Goal: Task Accomplishment & Management: Manage account settings

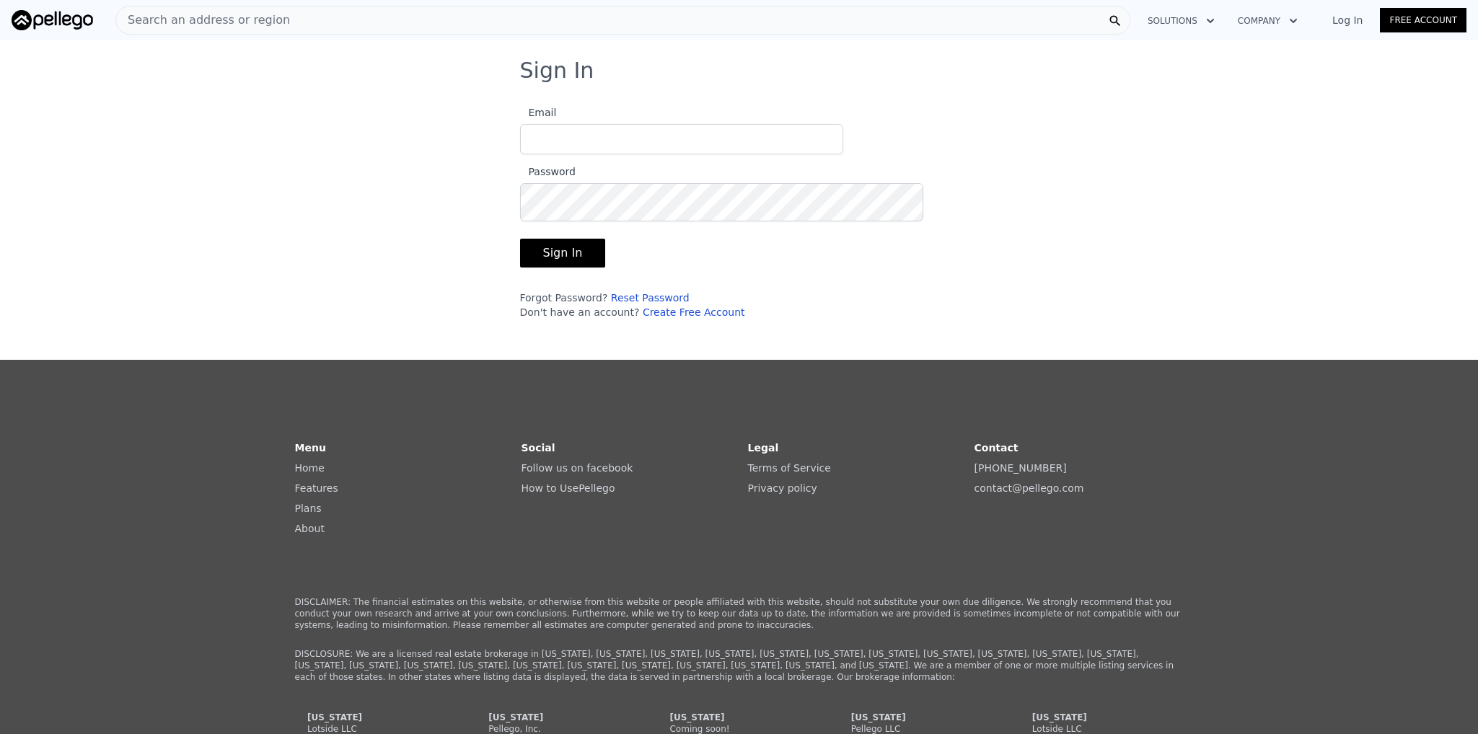
click at [520, 154] on input "Email" at bounding box center [681, 139] width 323 height 30
type input "[EMAIL_ADDRESS][DOMAIN_NAME]"
click at [520, 268] on button "Sign In" at bounding box center [563, 253] width 86 height 29
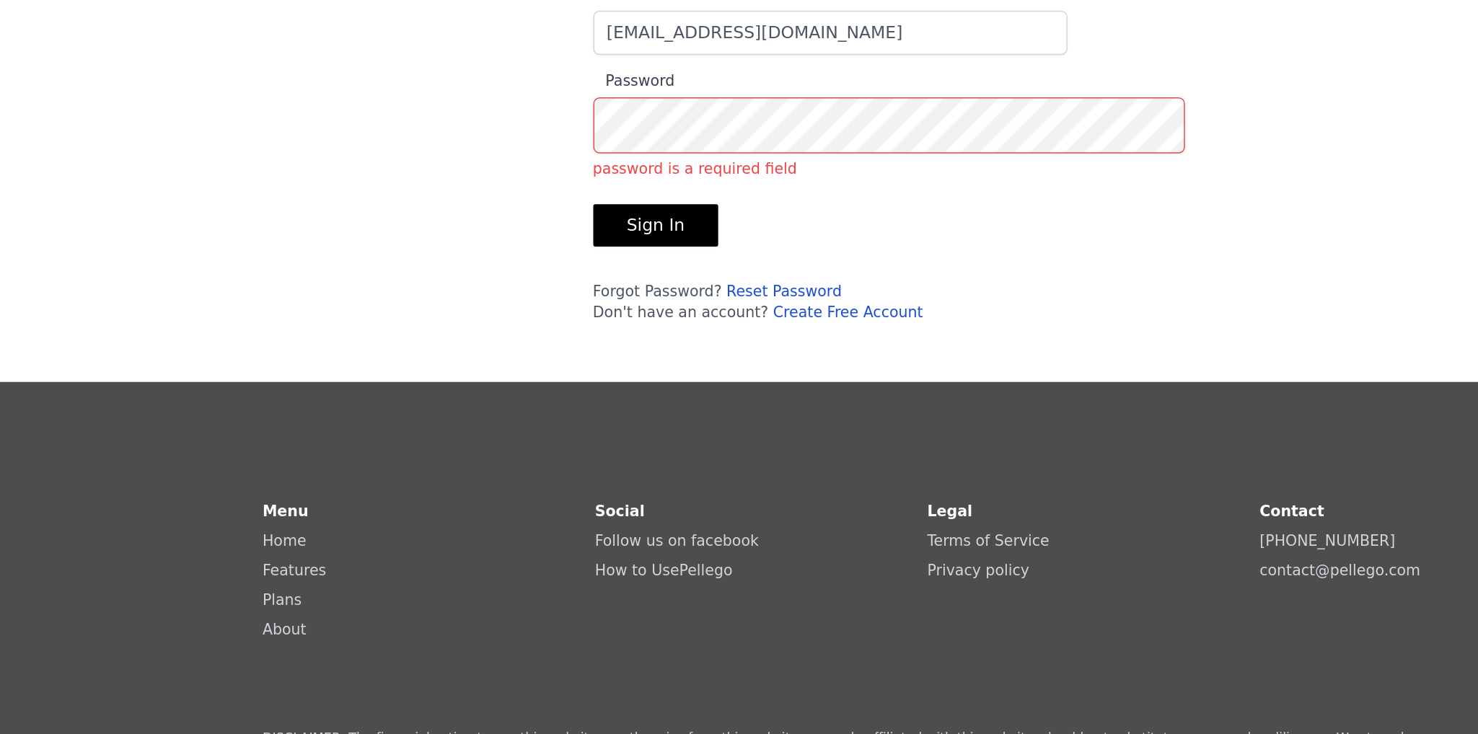
click at [611, 321] on link "Reset Password" at bounding box center [650, 315] width 79 height 12
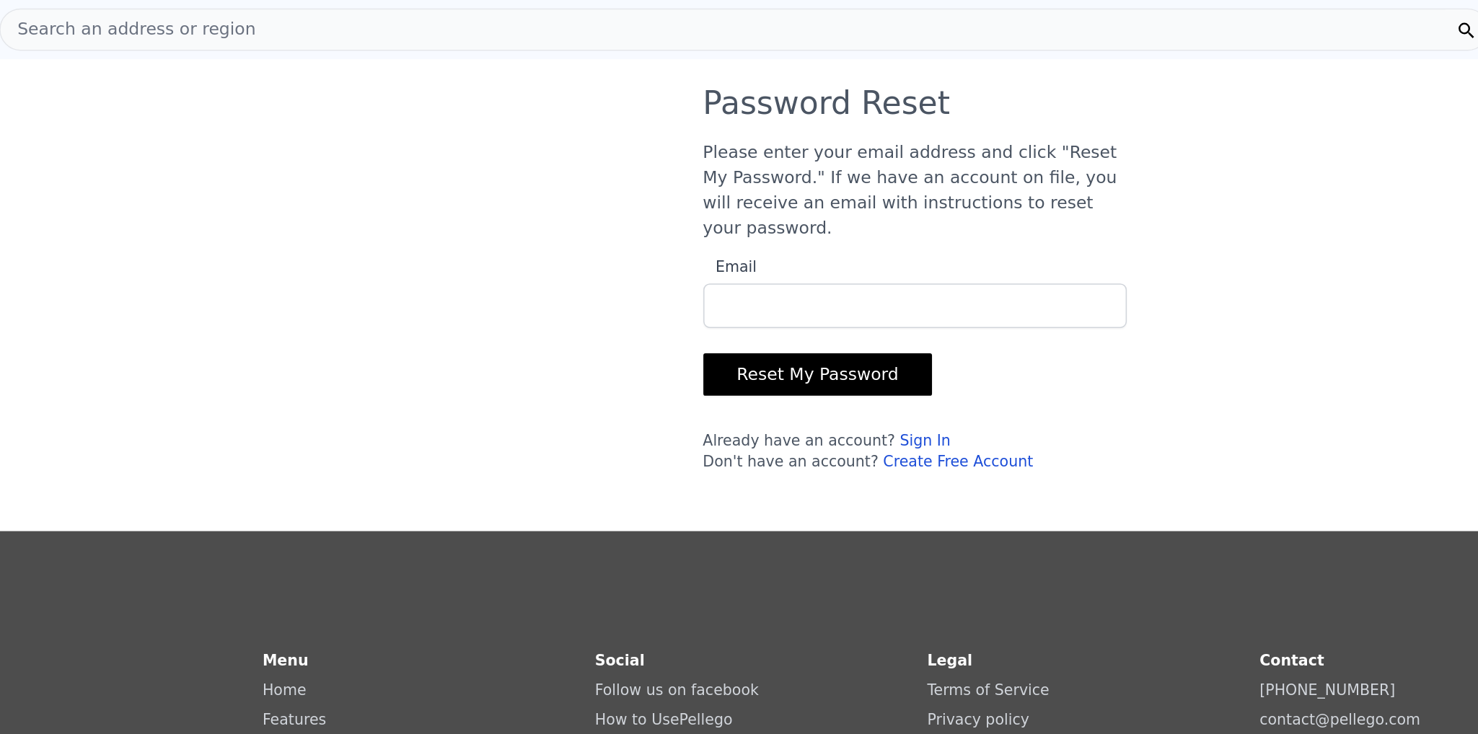
click at [595, 224] on input "Email" at bounding box center [739, 208] width 289 height 30
type input "[EMAIL_ADDRESS][DOMAIN_NAME]"
click at [595, 270] on button "Reset My Password" at bounding box center [673, 255] width 157 height 29
